Goal: Information Seeking & Learning: Learn about a topic

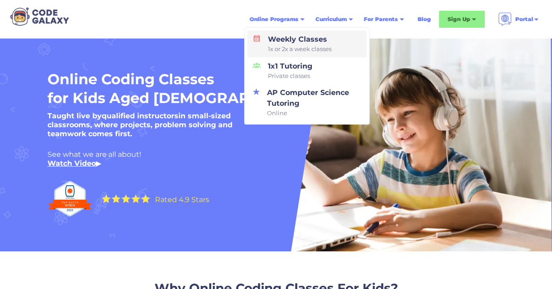
click at [289, 33] on link "Weekly Classes 1x or 2x a week classes" at bounding box center [306, 43] width 119 height 27
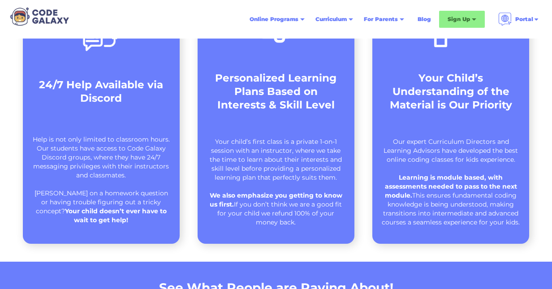
scroll to position [654, 0]
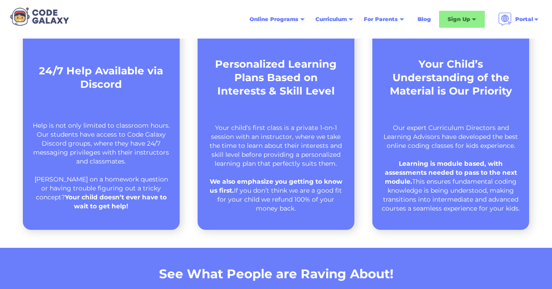
drag, startPoint x: 544, startPoint y: 73, endPoint x: 542, endPoint y: 81, distance: 8.3
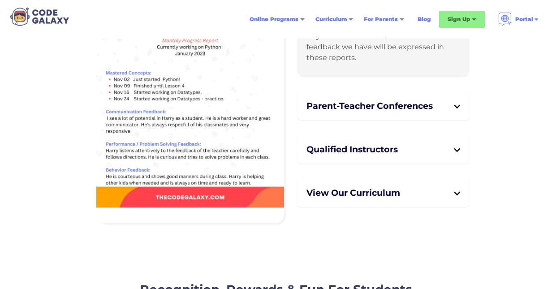
scroll to position [2274, 0]
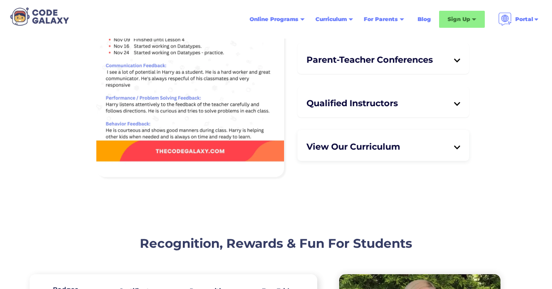
click at [453, 142] on h5 "View Our Curriculum" at bounding box center [380, 146] width 147 height 11
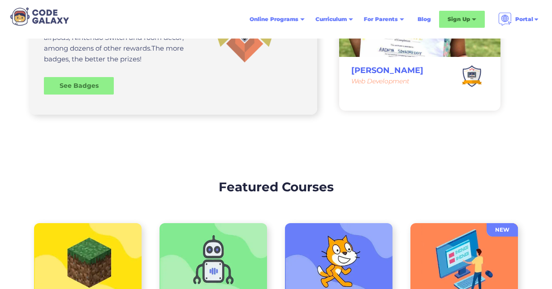
scroll to position [2819, 0]
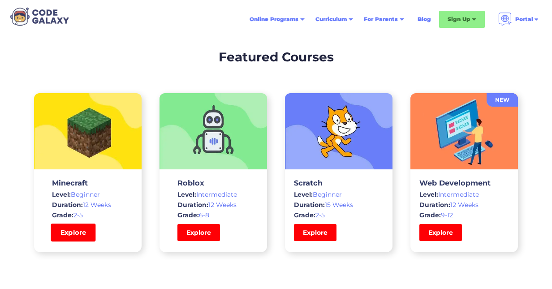
click at [84, 228] on link "Explore" at bounding box center [73, 233] width 45 height 18
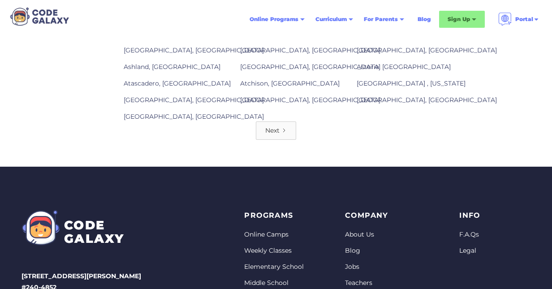
scroll to position [1234, 0]
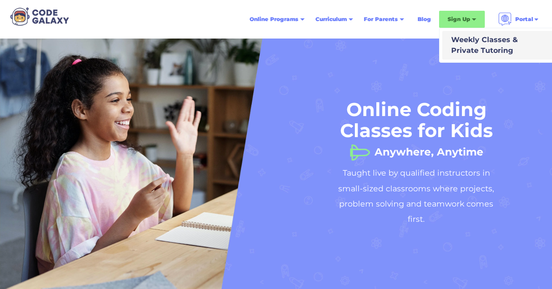
click at [463, 41] on div "Weekly Classes & Private Tutoring" at bounding box center [483, 46] width 70 height 22
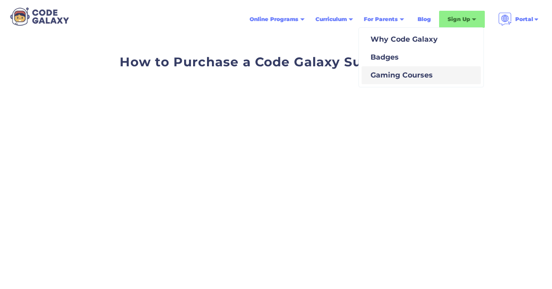
click at [380, 71] on div "Gaming Courses" at bounding box center [400, 75] width 66 height 11
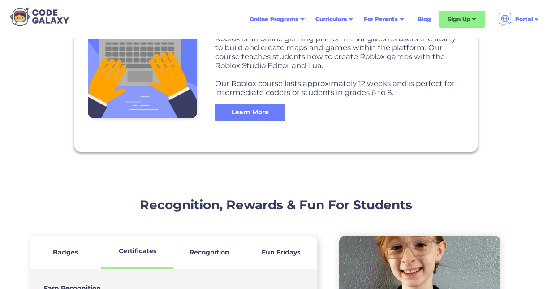
scroll to position [777, 0]
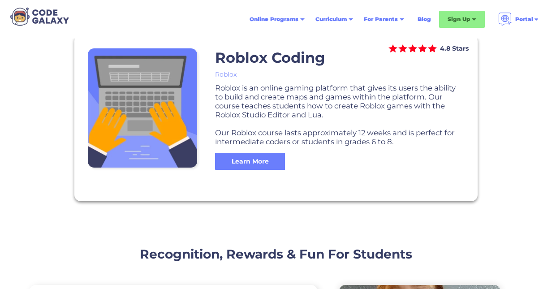
click at [228, 154] on div "Learn More" at bounding box center [250, 161] width 70 height 17
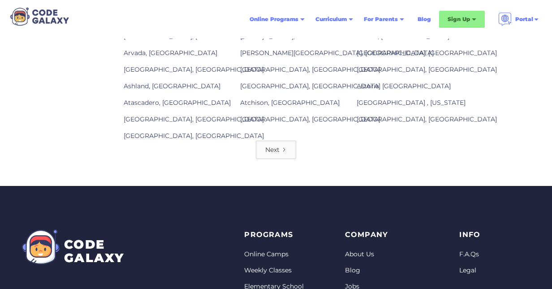
scroll to position [1280, 0]
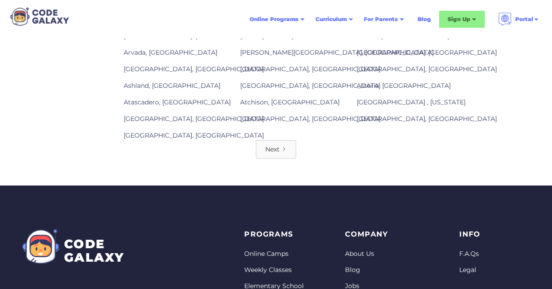
click at [280, 145] on div "Next" at bounding box center [272, 149] width 14 height 9
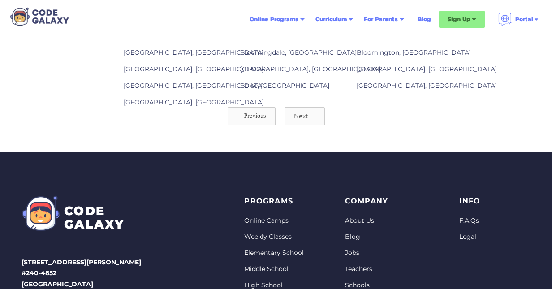
scroll to position [1332, 0]
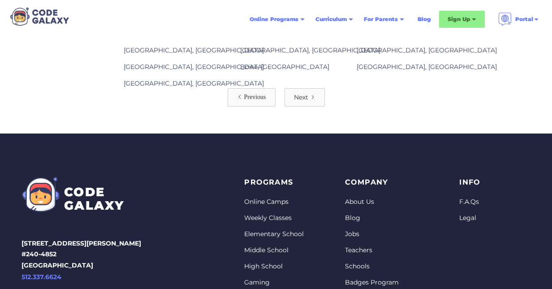
click at [303, 93] on div "Next" at bounding box center [301, 97] width 14 height 9
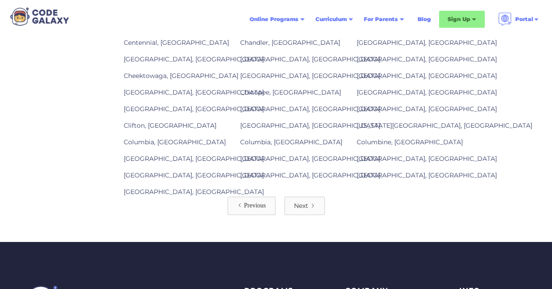
scroll to position [1234, 0]
